Goal: Information Seeking & Learning: Learn about a topic

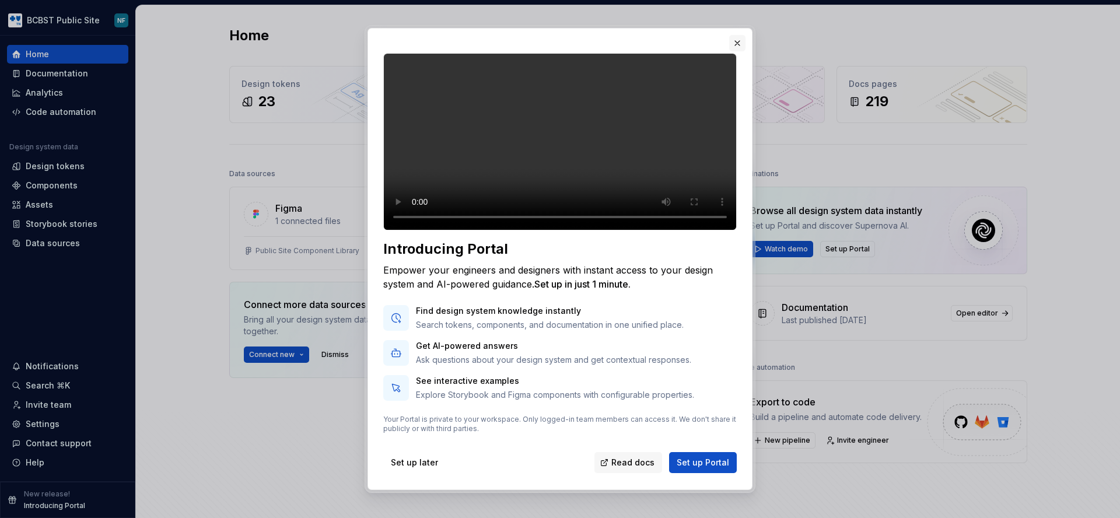
click at [740, 42] on button "button" at bounding box center [737, 43] width 16 height 16
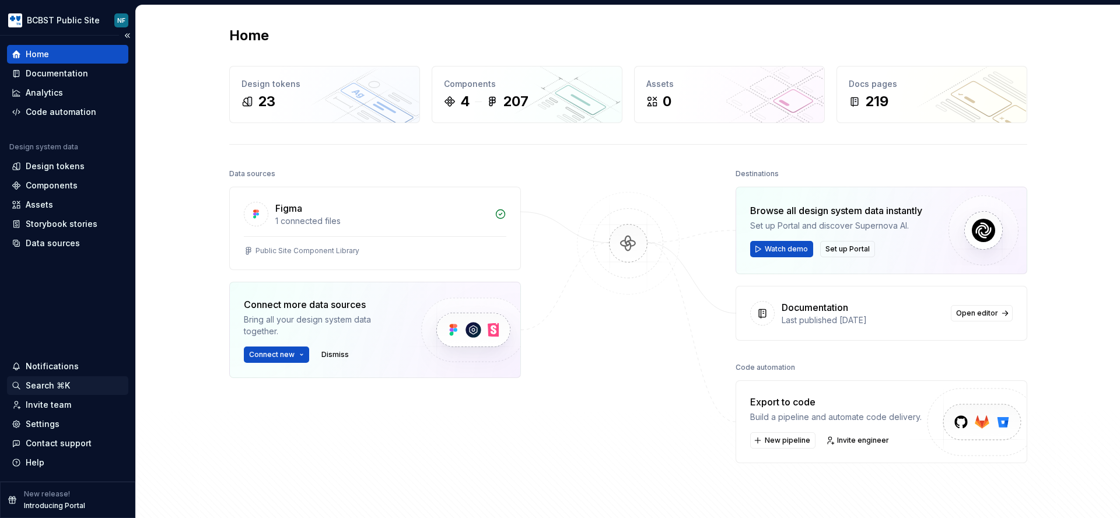
click at [54, 386] on div "Search ⌘K" at bounding box center [48, 386] width 44 height 12
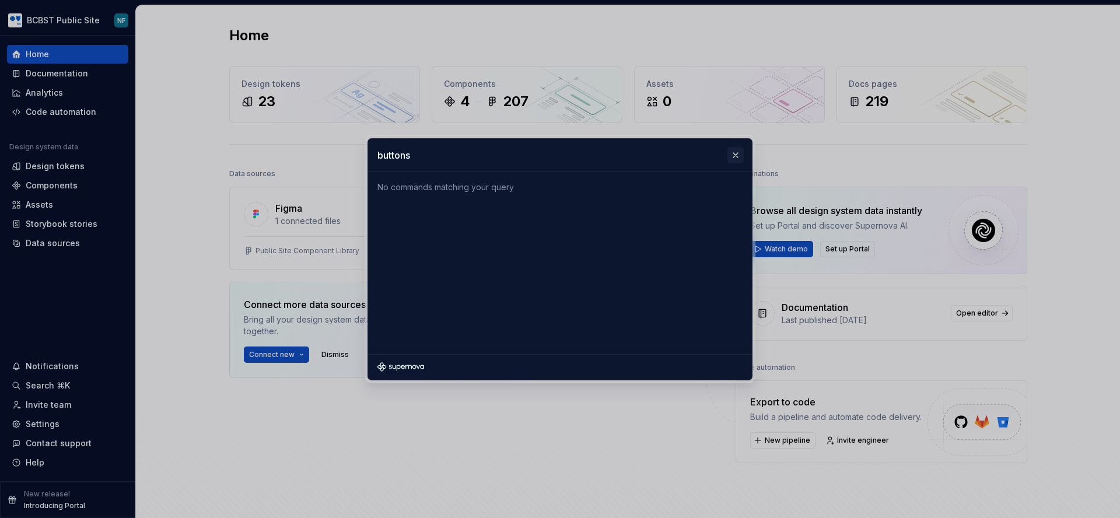
type input "buttons"
click at [733, 152] on button "button" at bounding box center [735, 155] width 16 height 16
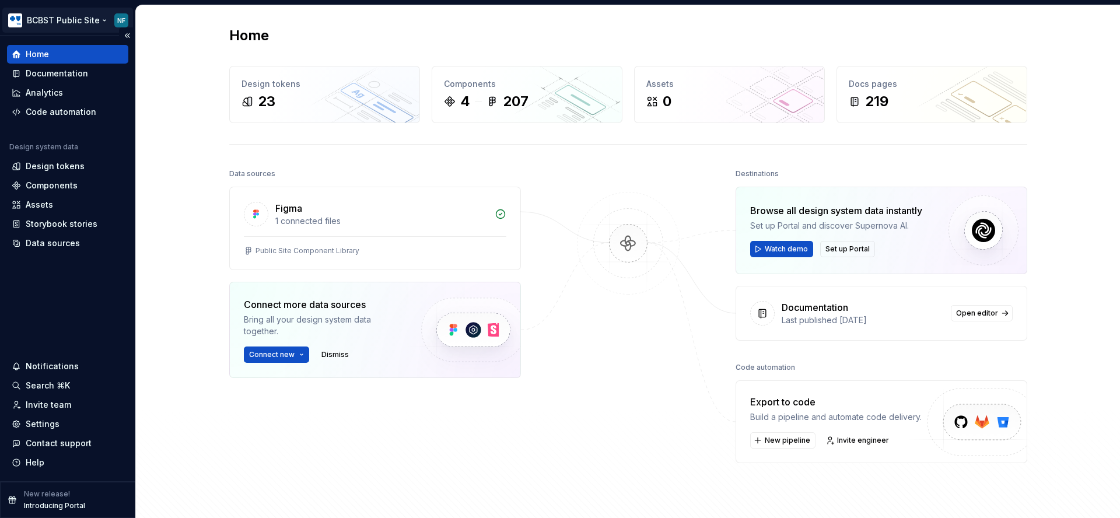
click at [91, 25] on html "BCBST Public Site NF Home Documentation Analytics Code automation Design system…" at bounding box center [560, 259] width 1120 height 518
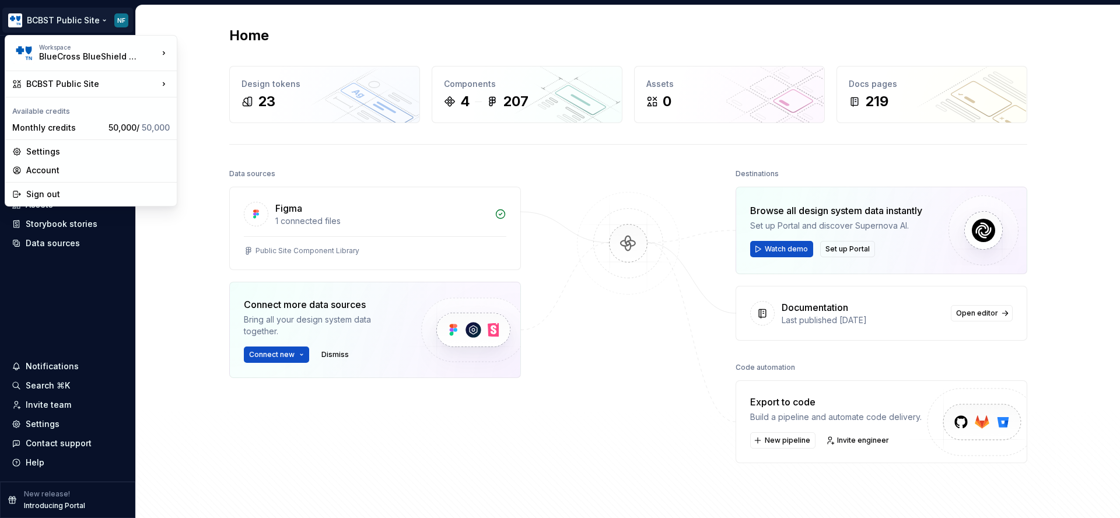
click at [167, 342] on html "BCBST Public Site NF Home Documentation Analytics Code automation Design system…" at bounding box center [560, 259] width 1120 height 518
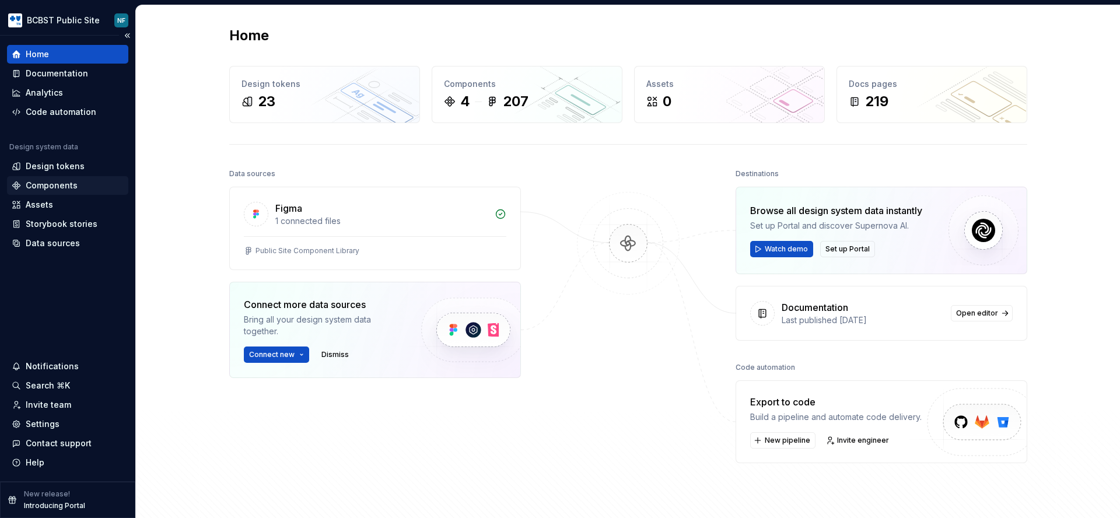
click at [77, 180] on div "Components" at bounding box center [68, 186] width 112 height 12
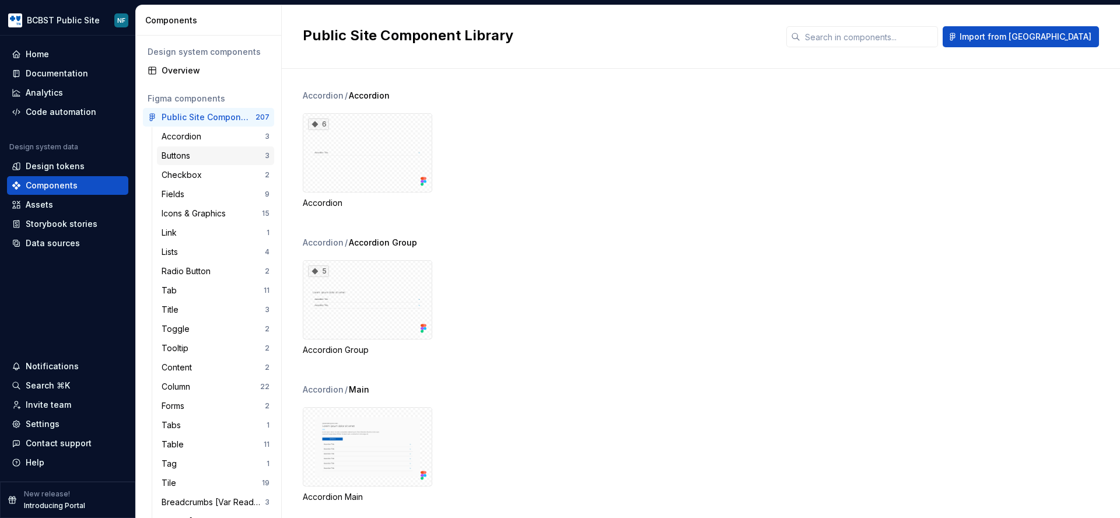
click at [167, 155] on div "Buttons" at bounding box center [178, 156] width 33 height 12
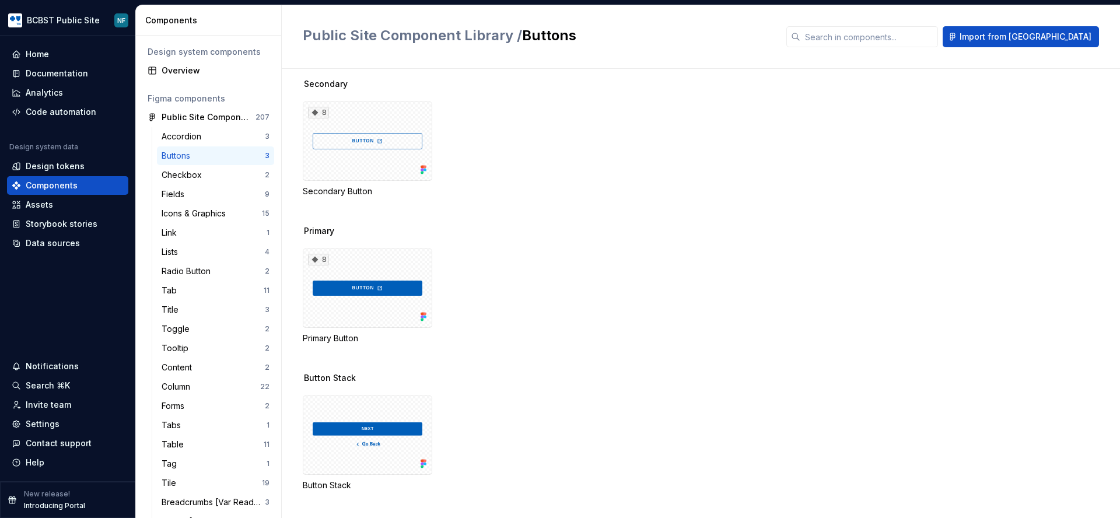
scroll to position [13, 0]
click at [62, 70] on div "Documentation" at bounding box center [57, 74] width 62 height 12
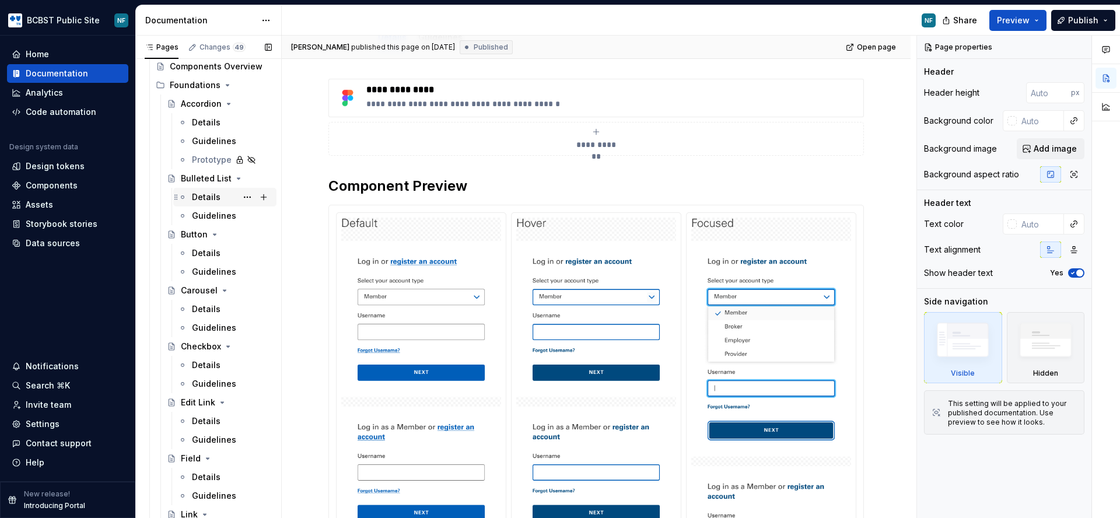
scroll to position [268, 0]
click at [211, 257] on div "Details" at bounding box center [206, 256] width 29 height 12
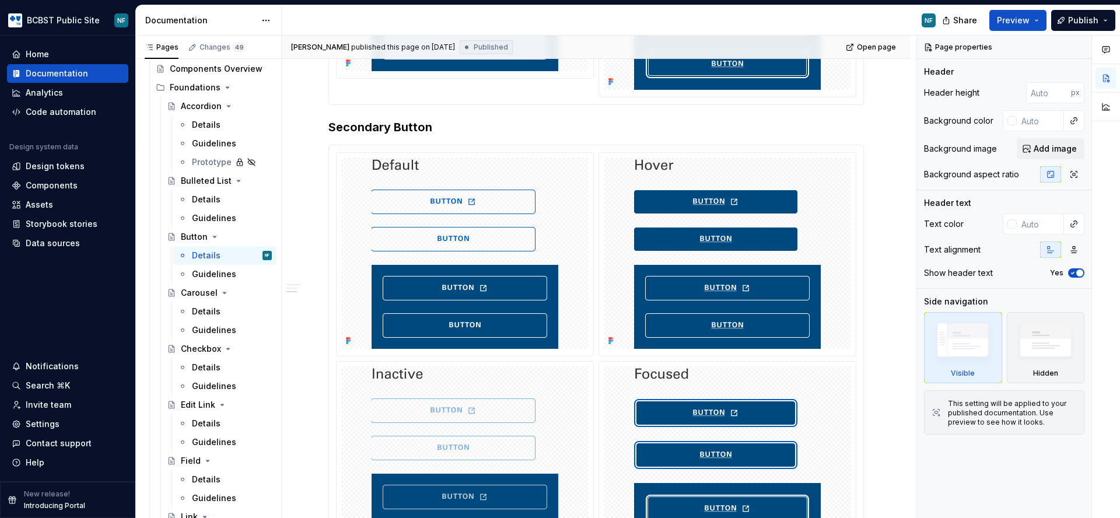
scroll to position [730, 0]
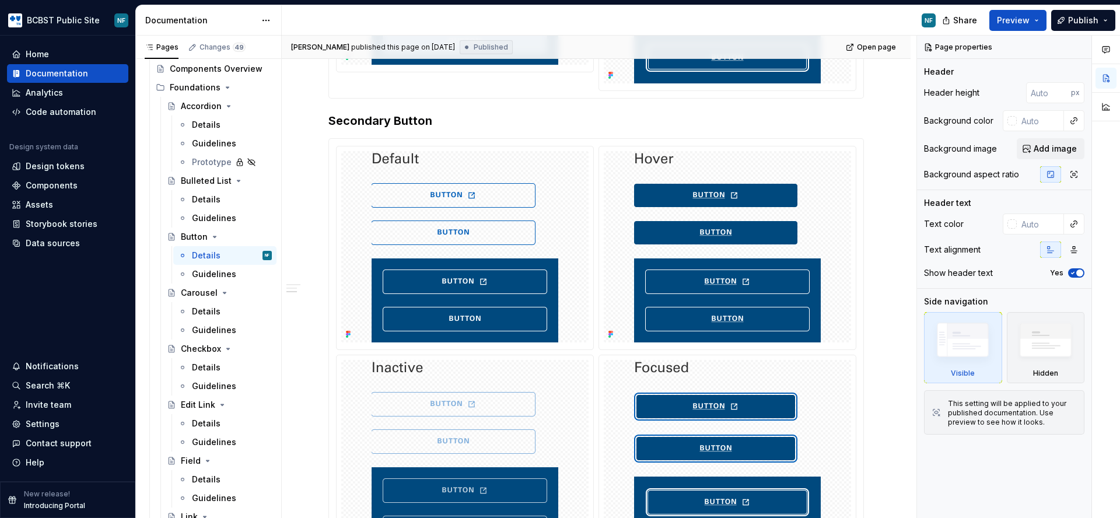
type textarea "*"
